Goal: Task Accomplishment & Management: Manage account settings

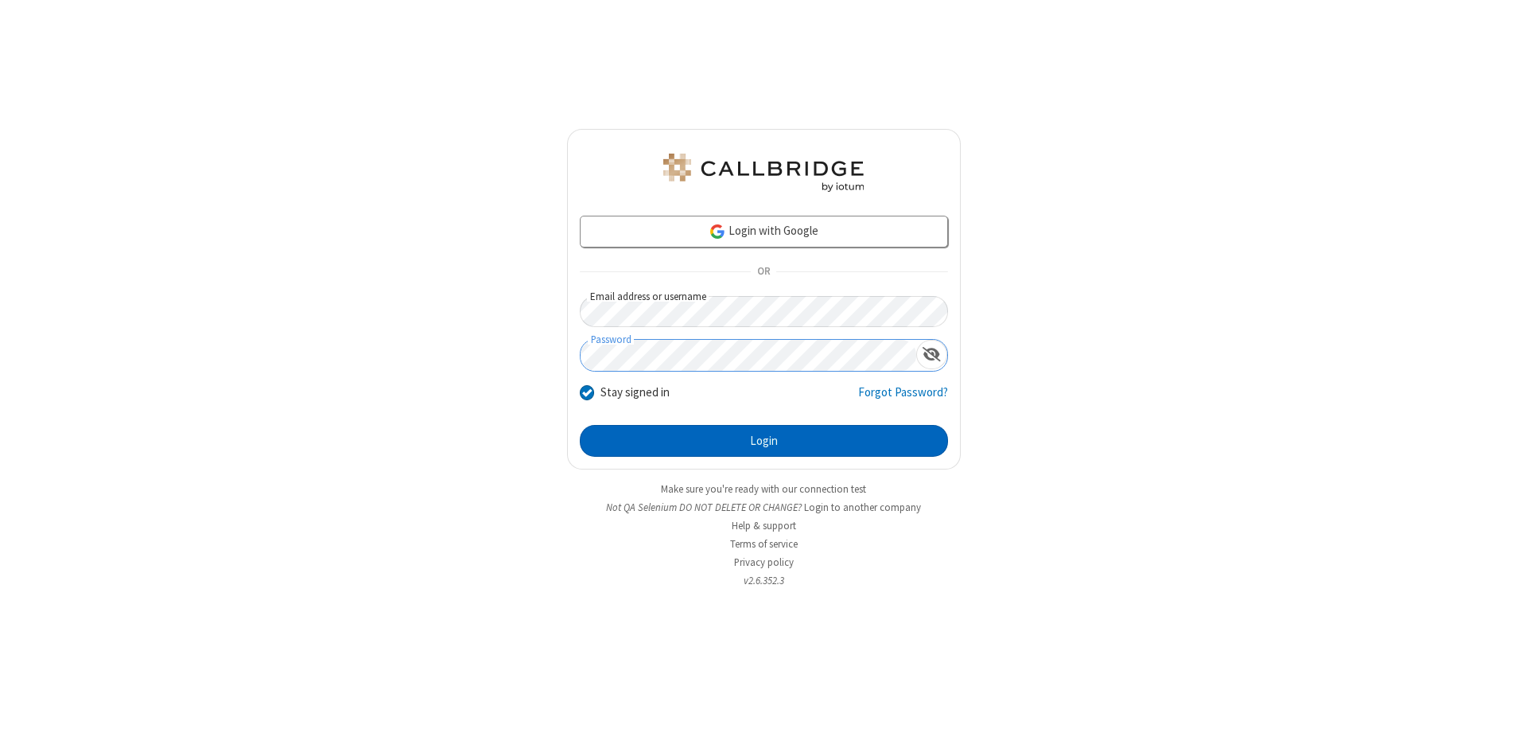
click at [764, 441] on button "Login" at bounding box center [764, 441] width 368 height 32
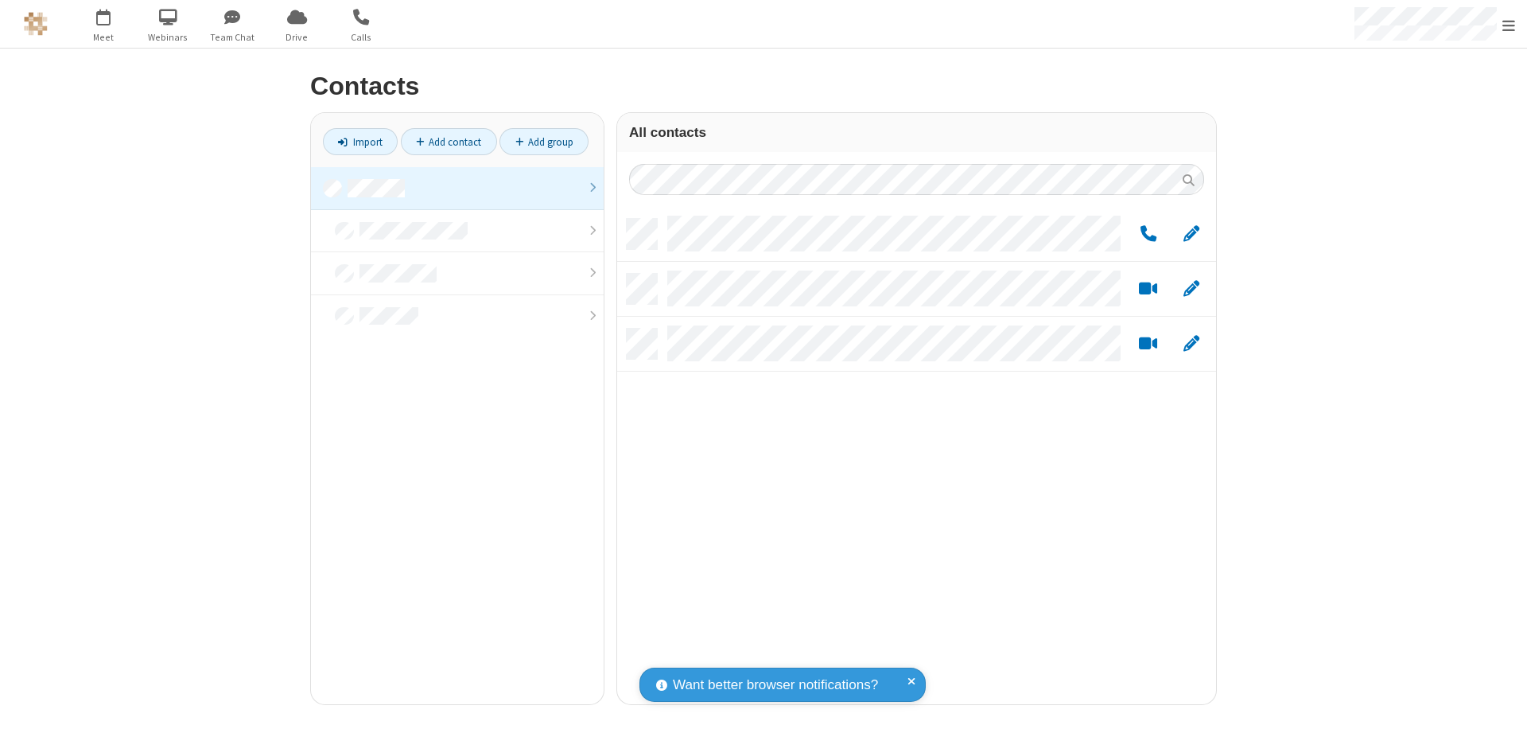
scroll to position [485, 587]
click at [457, 188] on link at bounding box center [457, 188] width 293 height 43
click at [544, 142] on link "Add group" at bounding box center [543, 141] width 89 height 27
